Goal: Information Seeking & Learning: Understand process/instructions

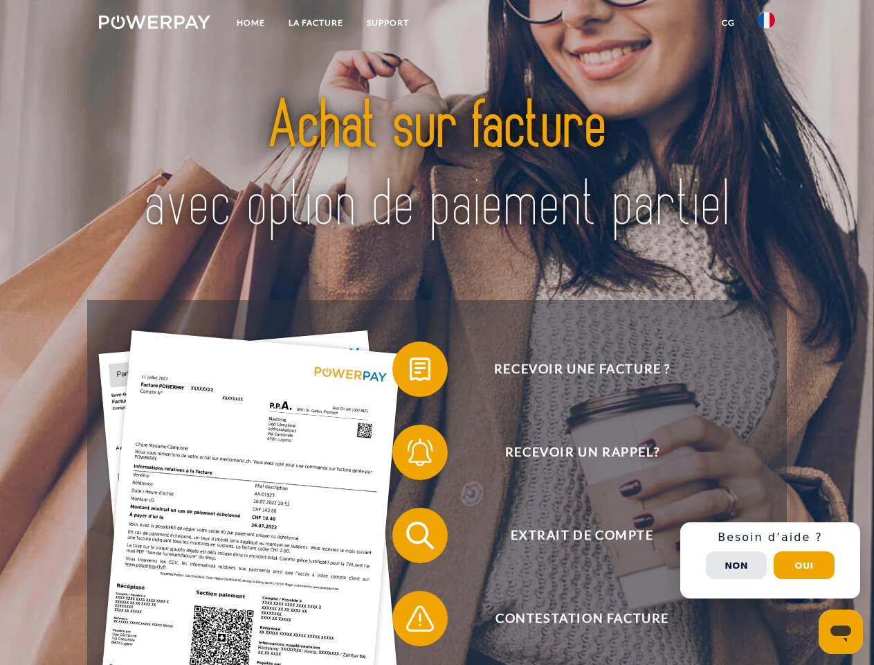
click at [154, 24] on img at bounding box center [154, 22] width 111 height 14
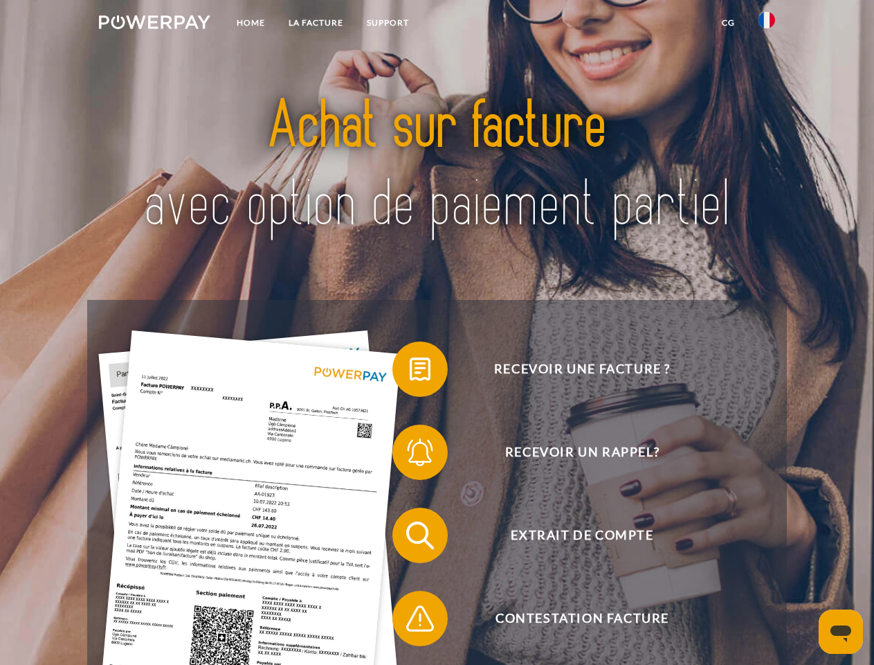
click at [767, 24] on img at bounding box center [767, 20] width 17 height 17
click at [728, 23] on link "CG" at bounding box center [728, 22] width 37 height 25
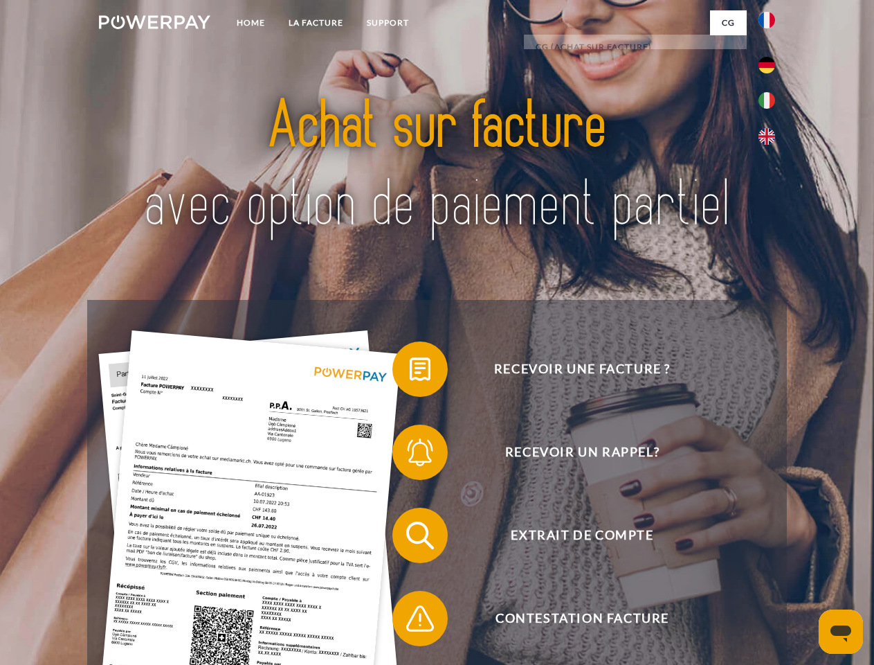
click at [410, 372] on span at bounding box center [399, 368] width 69 height 69
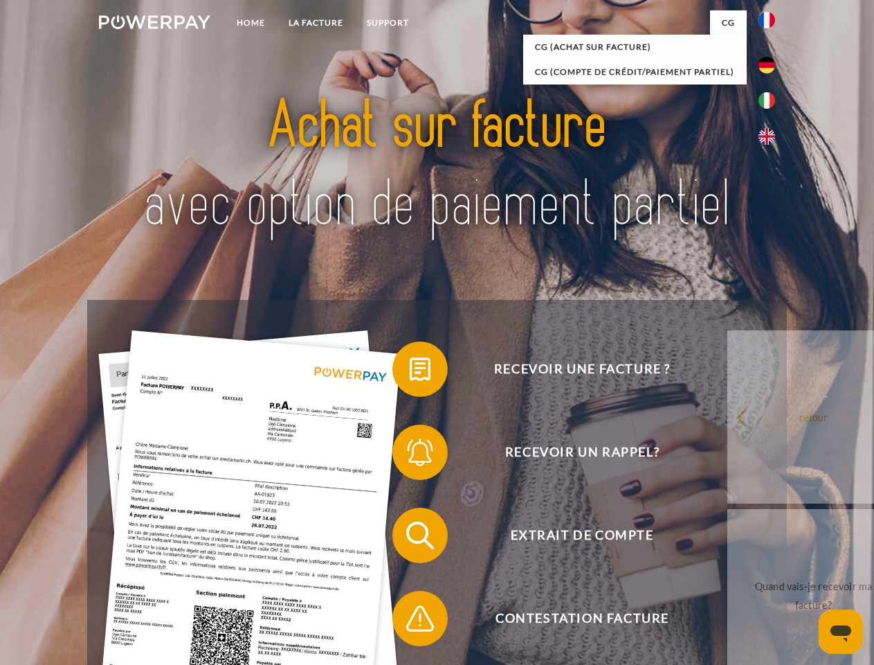
click at [410, 455] on span at bounding box center [399, 451] width 69 height 69
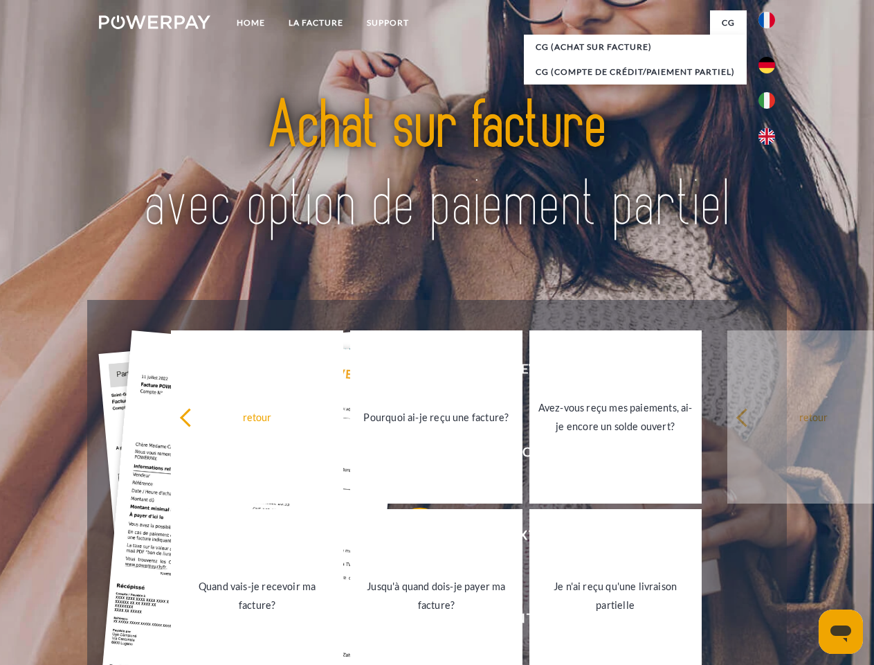
click at [410, 538] on link "Jusqu'à quand dois-je payer ma facture?" at bounding box center [436, 595] width 172 height 173
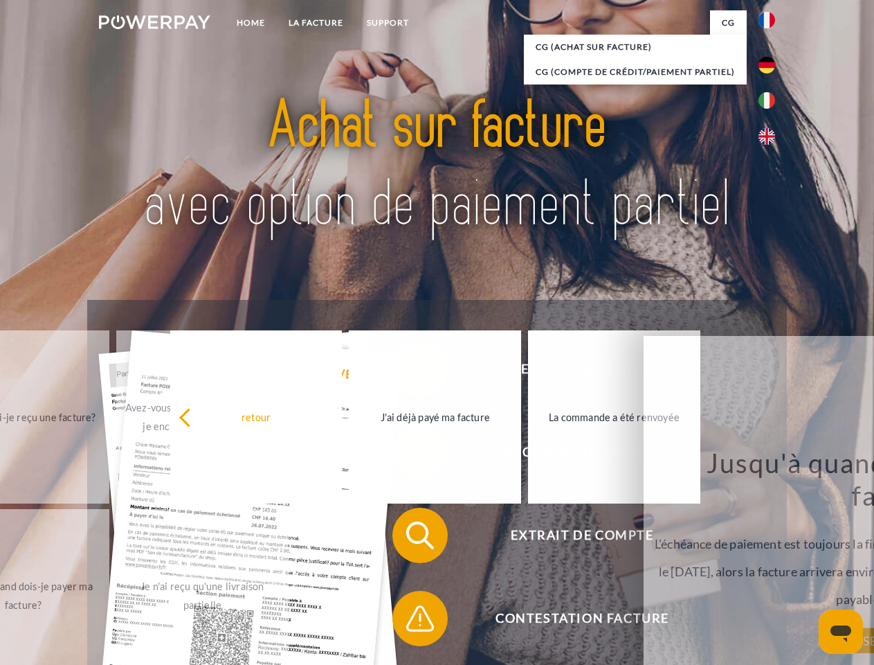
click at [410, 621] on span at bounding box center [399, 618] width 69 height 69
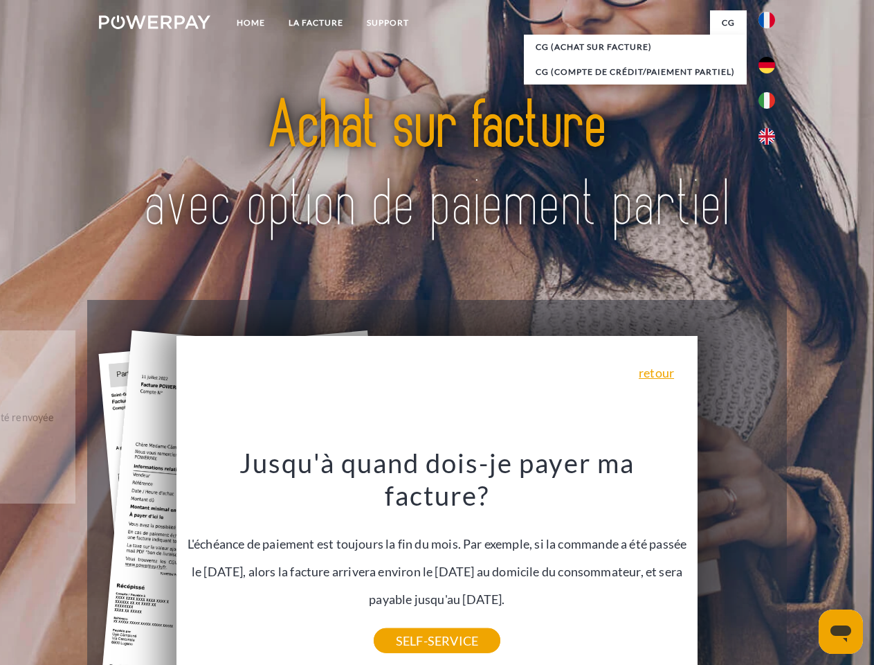
click at [771, 560] on div "Recevoir une facture ? Recevoir un rappel? Extrait de compte retour" at bounding box center [436, 577] width 699 height 554
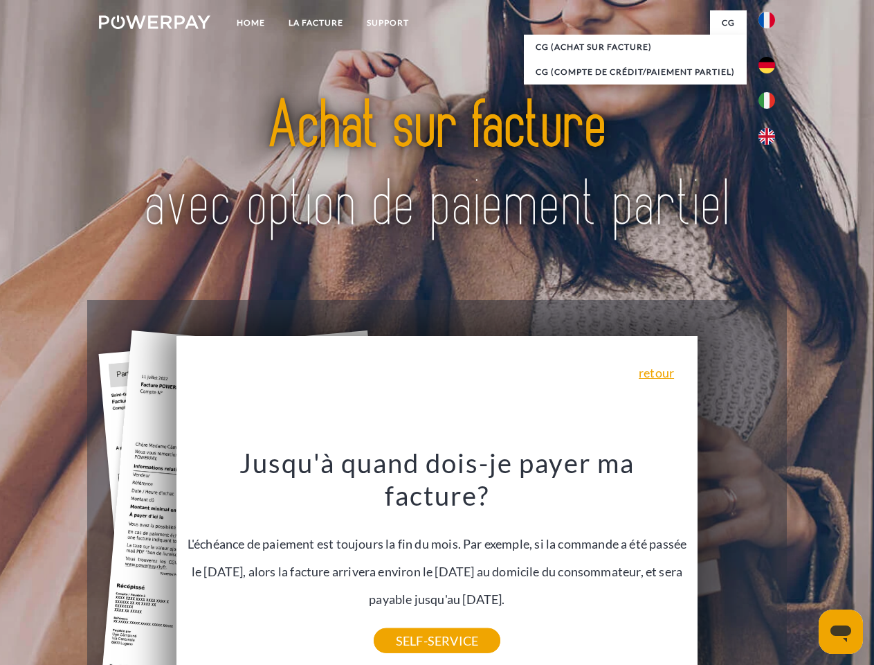
click at [737, 563] on span "Extrait de compte" at bounding box center [582, 534] width 339 height 55
click at [804, 565] on header "Home LA FACTURE Support" at bounding box center [437, 478] width 874 height 956
